Goal: Task Accomplishment & Management: Manage account settings

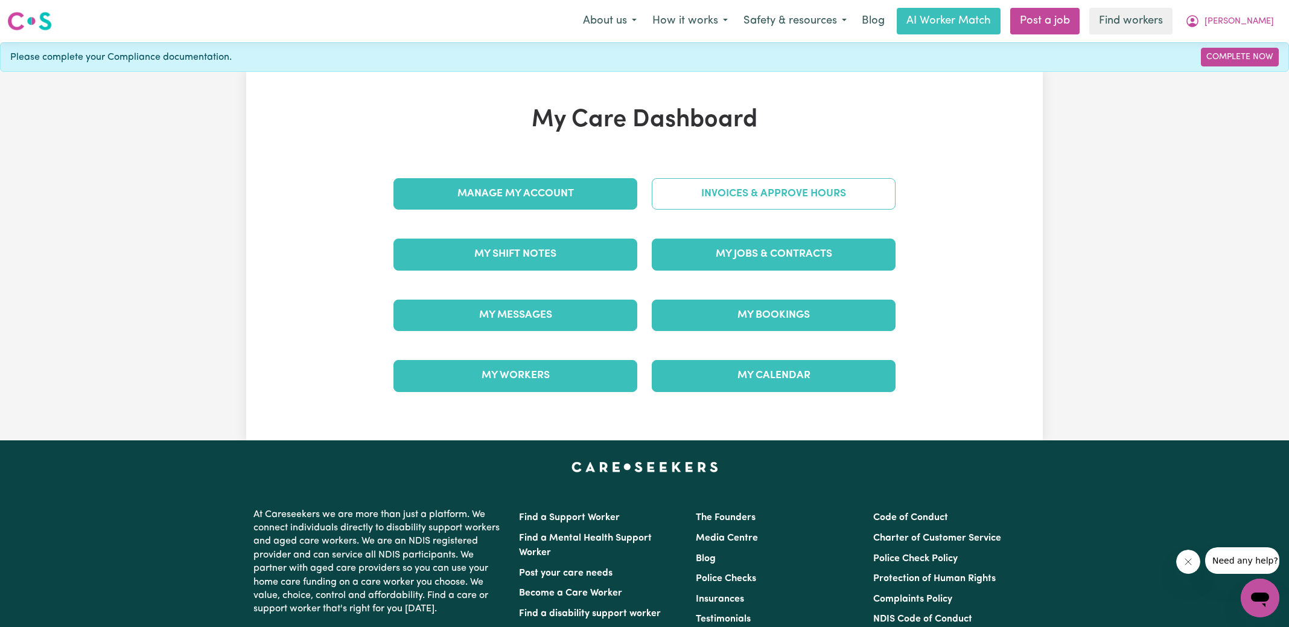
click at [695, 181] on link "Invoices & Approve Hours" at bounding box center [774, 193] width 244 height 31
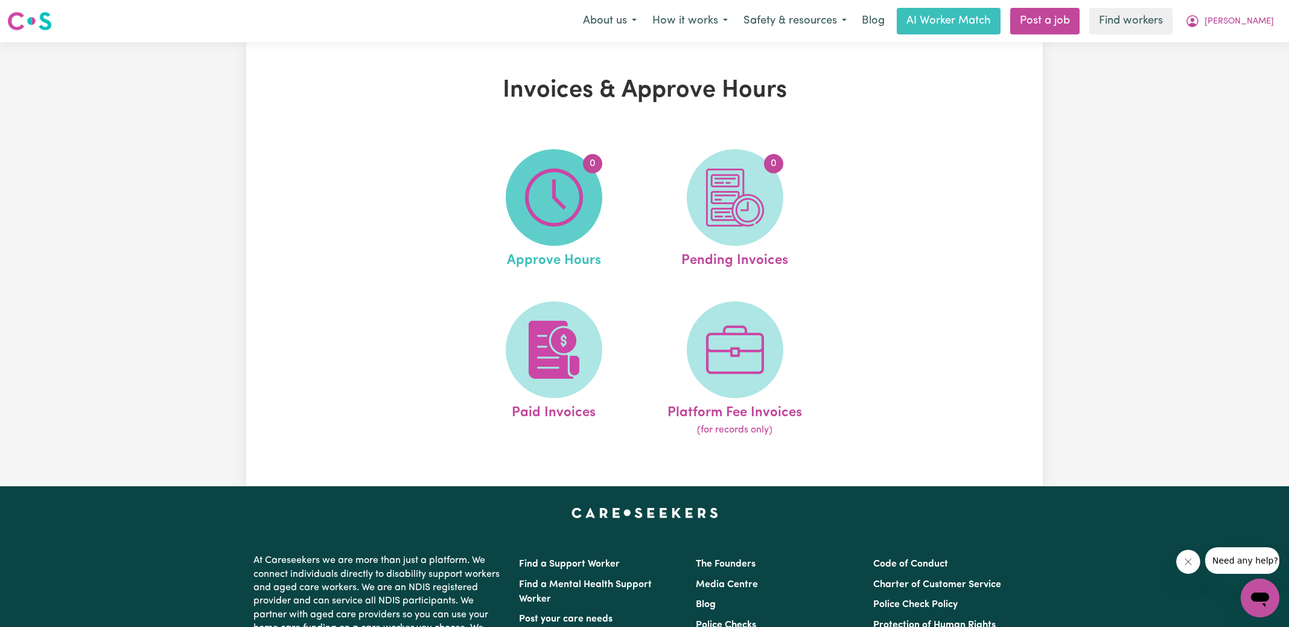
click at [560, 190] on img at bounding box center [554, 197] width 58 height 58
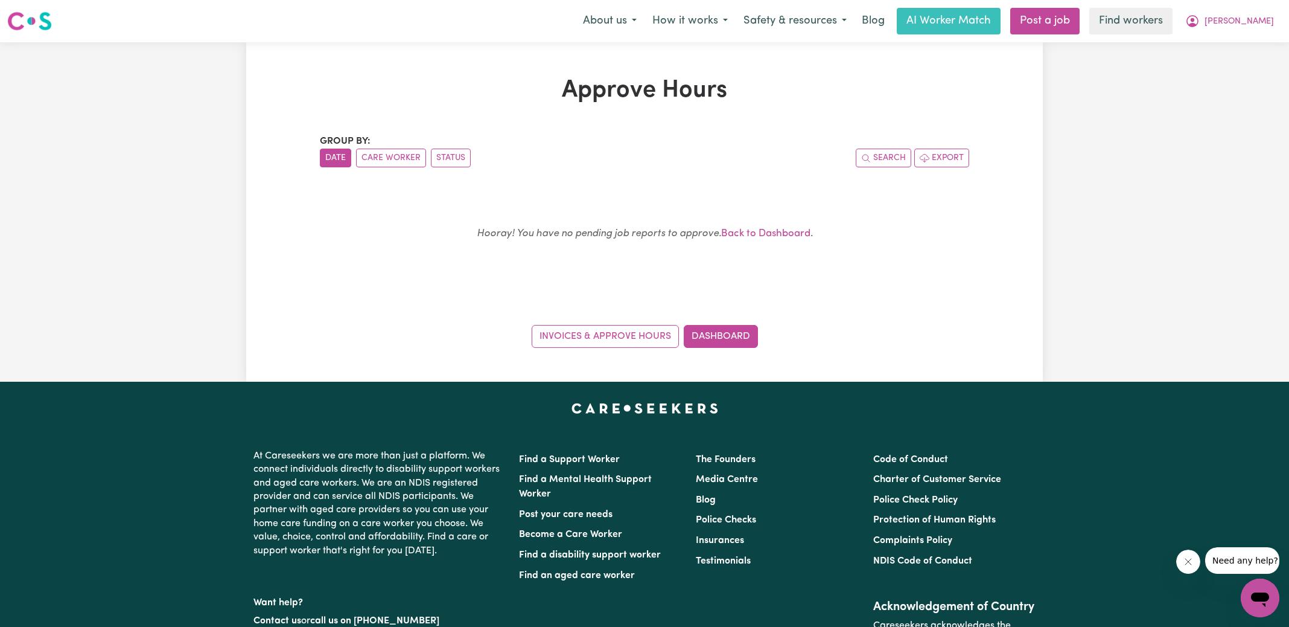
drag, startPoint x: 778, startPoint y: 239, endPoint x: 775, endPoint y: 226, distance: 13.0
click at [777, 240] on p "Hooray! You have no pending job reports to approve. Back to Dashboard ." at bounding box center [645, 234] width 592 height 18
click at [756, 236] on link "Back to Dashboard" at bounding box center [765, 233] width 89 height 10
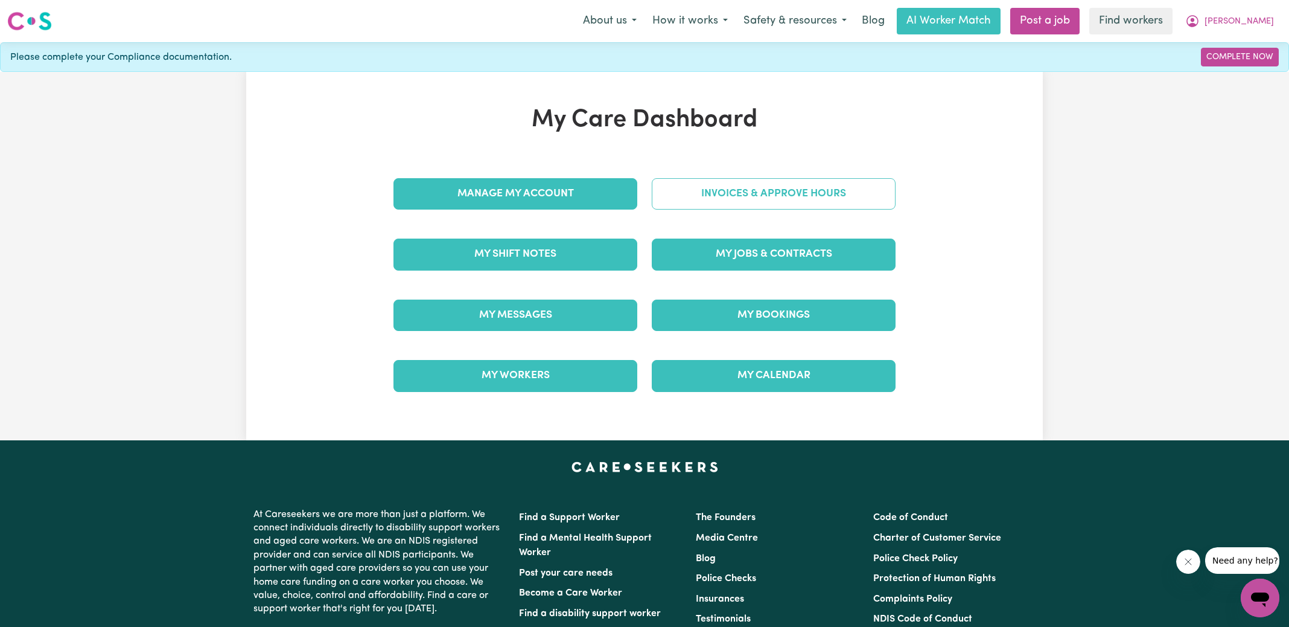
click at [739, 195] on link "Invoices & Approve Hours" at bounding box center [774, 193] width 244 height 31
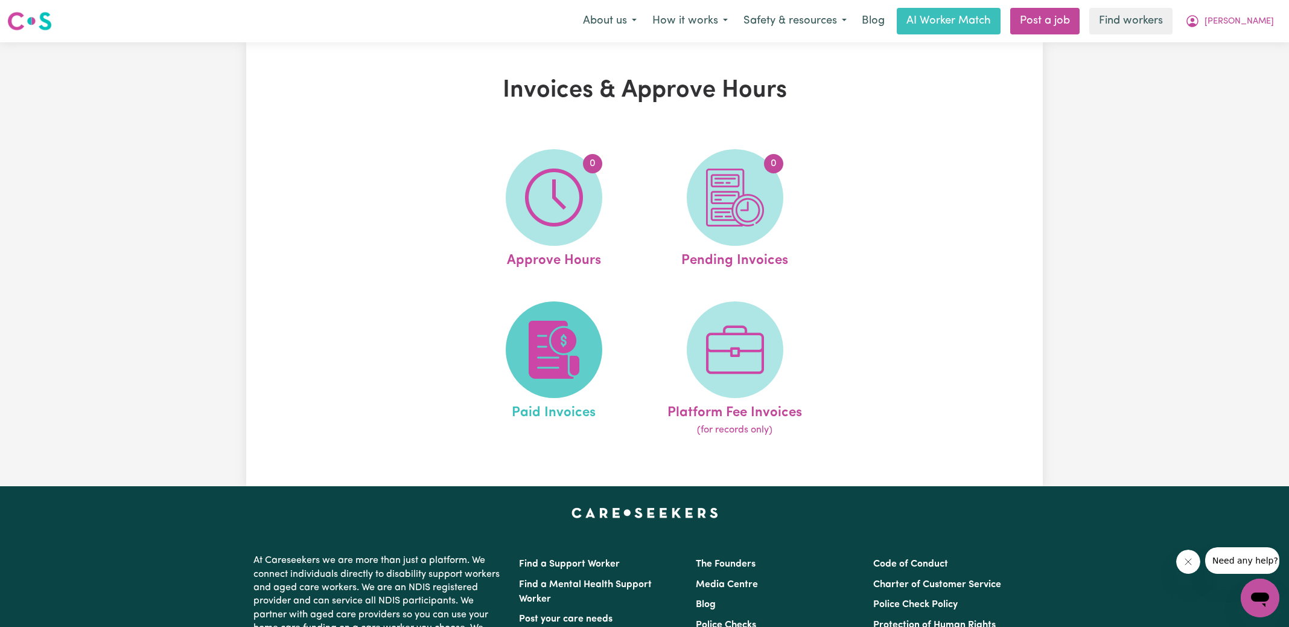
click at [586, 333] on span at bounding box center [554, 349] width 97 height 97
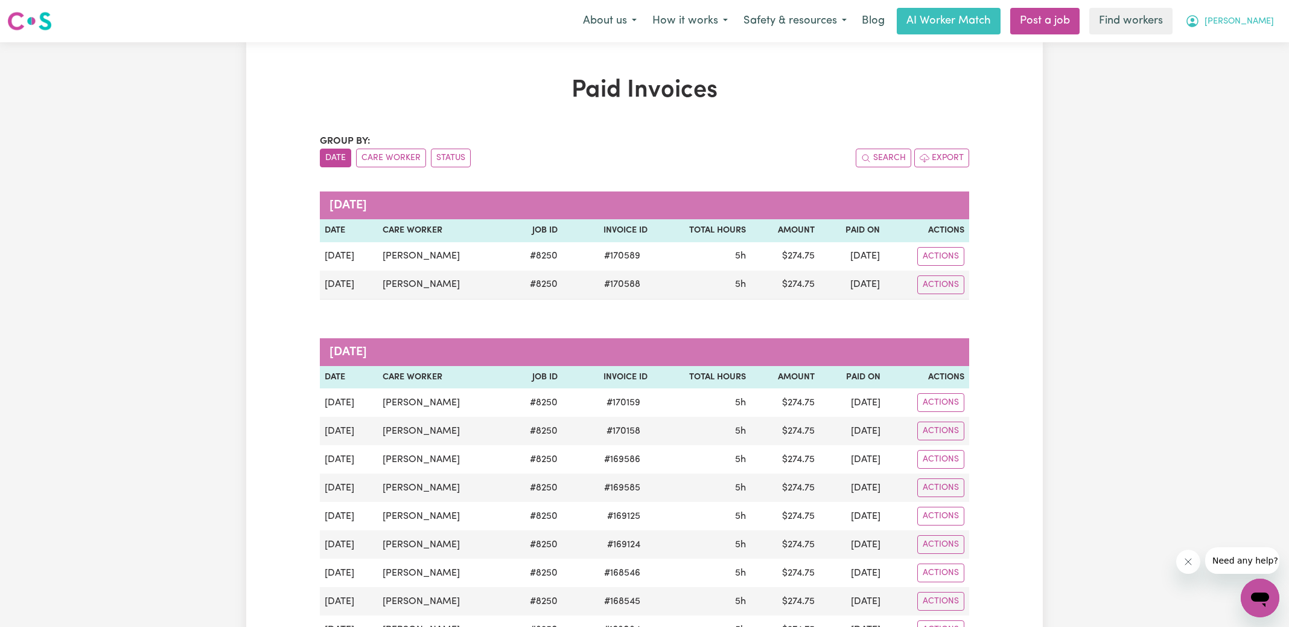
click at [1208, 19] on button "[PERSON_NAME]" at bounding box center [1230, 20] width 104 height 25
click at [1199, 70] on link "Logout" at bounding box center [1233, 69] width 95 height 23
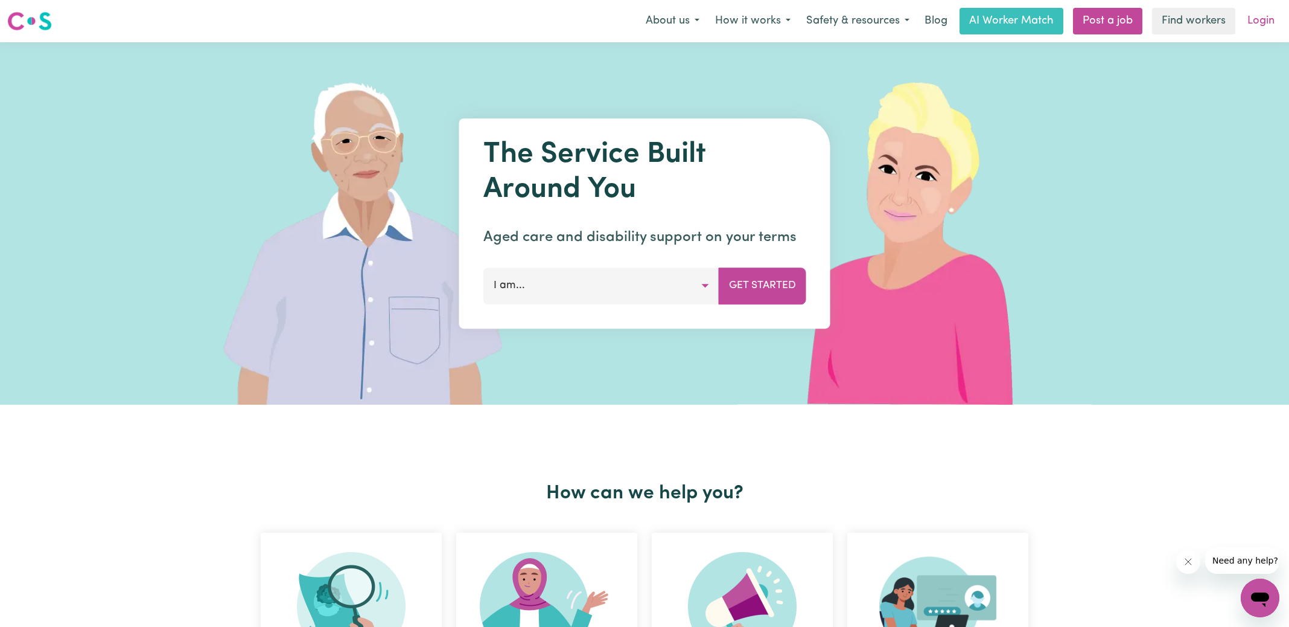
click at [1254, 22] on link "Login" at bounding box center [1261, 21] width 42 height 27
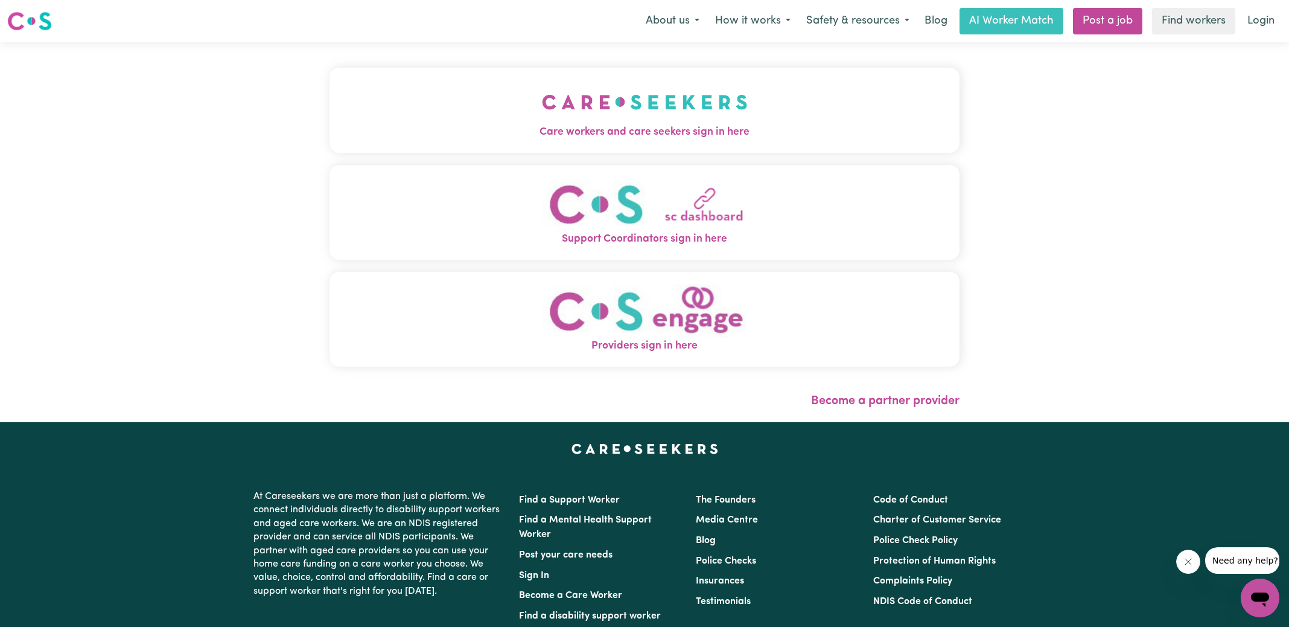
click at [535, 99] on button "Care workers and care seekers sign in here" at bounding box center [645, 110] width 630 height 85
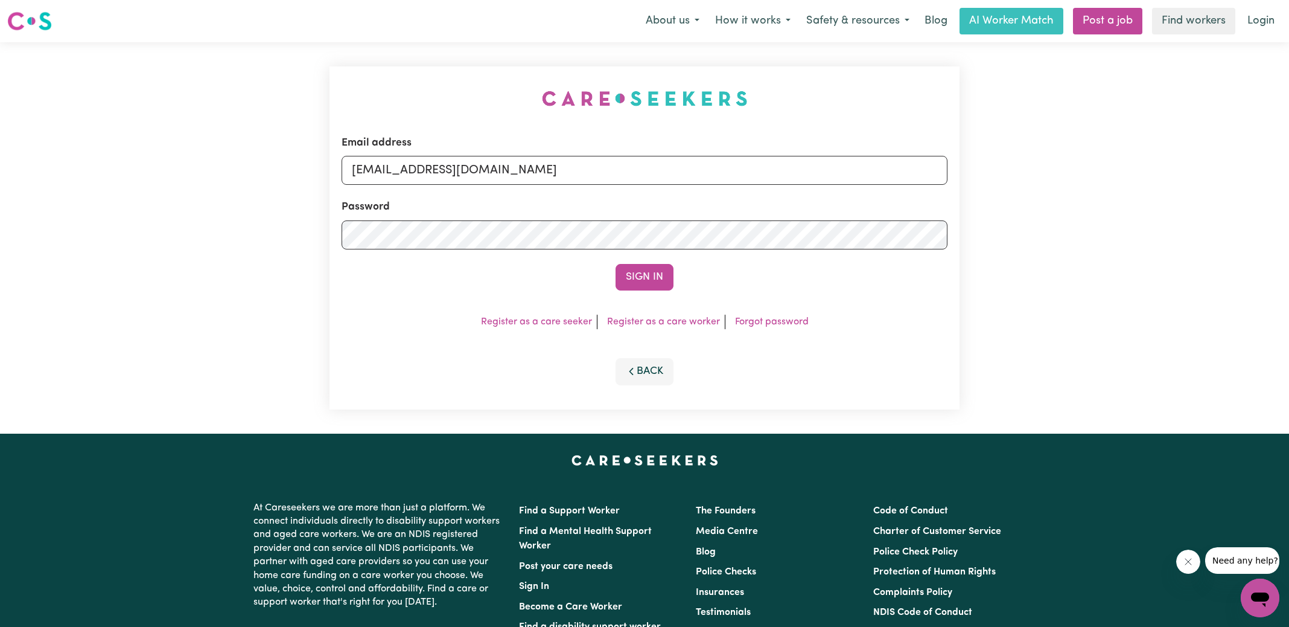
drag, startPoint x: 446, startPoint y: 43, endPoint x: 476, endPoint y: 89, distance: 54.4
click at [444, 43] on div "Email address [EMAIL_ADDRESS][DOMAIN_NAME] Password Sign In Register as a care …" at bounding box center [644, 237] width 645 height 391
drag, startPoint x: 424, startPoint y: 170, endPoint x: 1204, endPoint y: 209, distance: 780.3
click at [1204, 209] on div "Email address [EMAIL_ADDRESS][DOMAIN_NAME] Password Sign In Register as a care …" at bounding box center [644, 237] width 1289 height 391
type input "[EMAIL_ADDRESS][DOMAIN_NAME]"
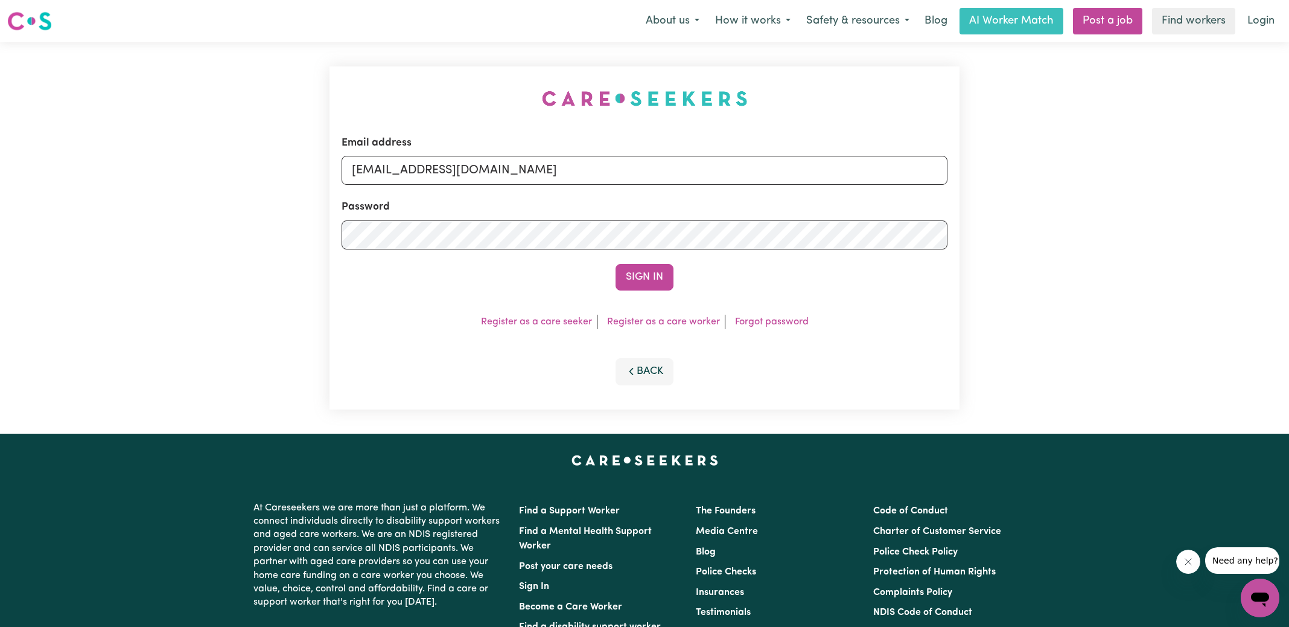
click at [616, 264] on button "Sign In" at bounding box center [645, 277] width 58 height 27
